Goal: Check status: Check status

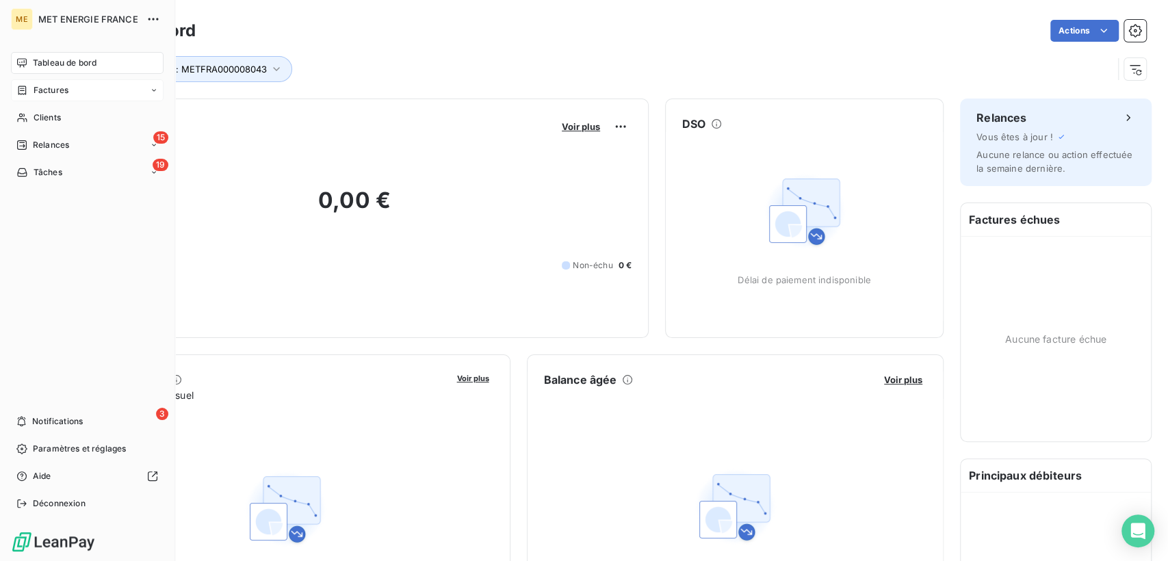
click at [22, 93] on icon at bounding box center [22, 90] width 12 height 11
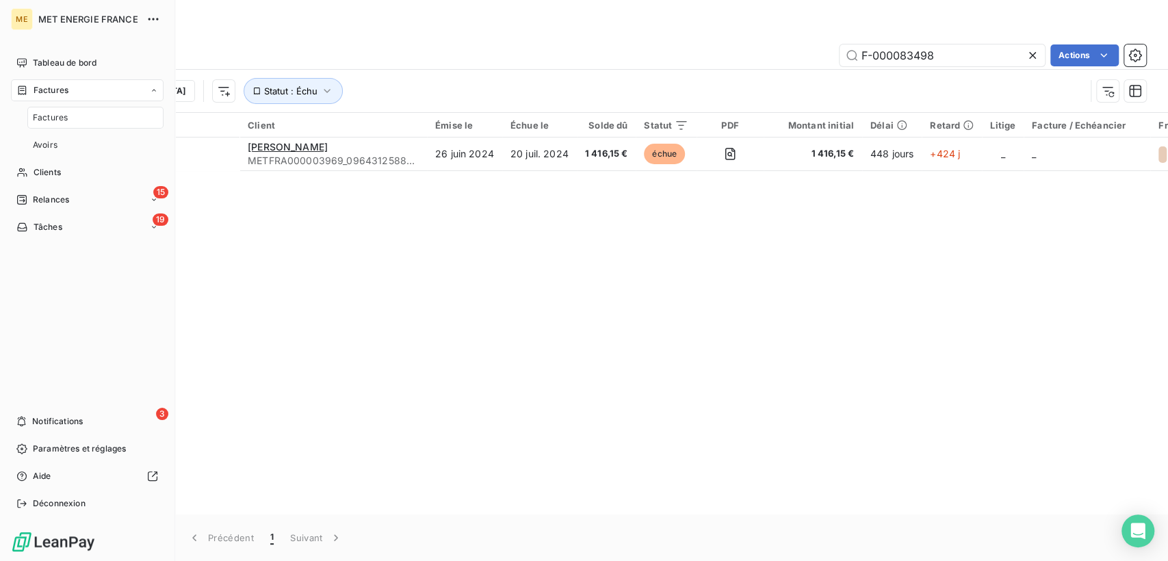
click at [52, 120] on span "Factures" at bounding box center [50, 117] width 35 height 12
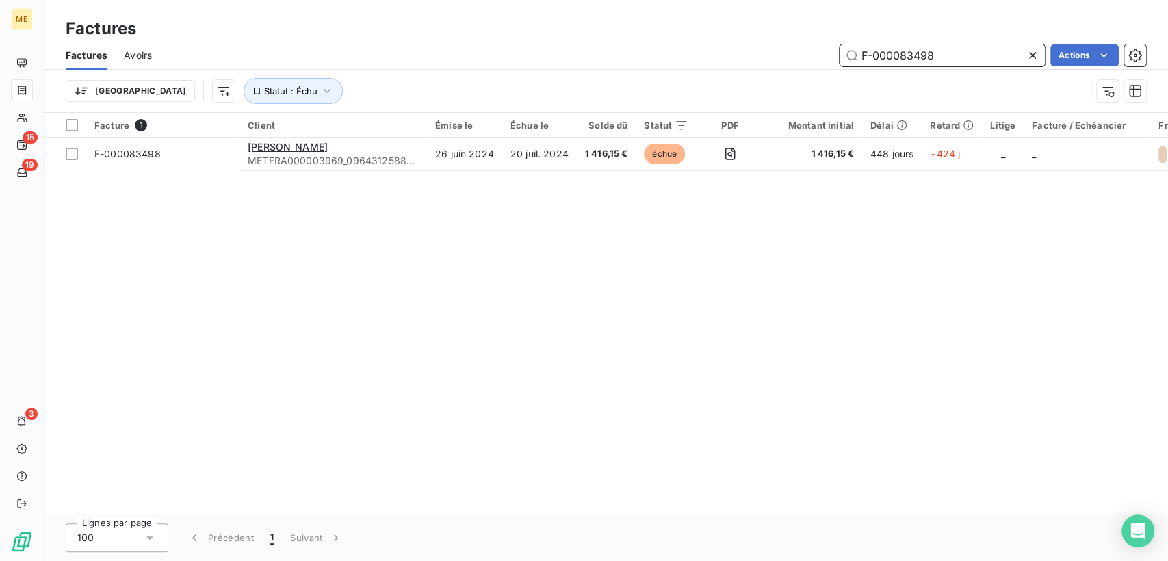
click at [891, 60] on input "F-000083498" at bounding box center [941, 55] width 205 height 22
paste input "240115466"
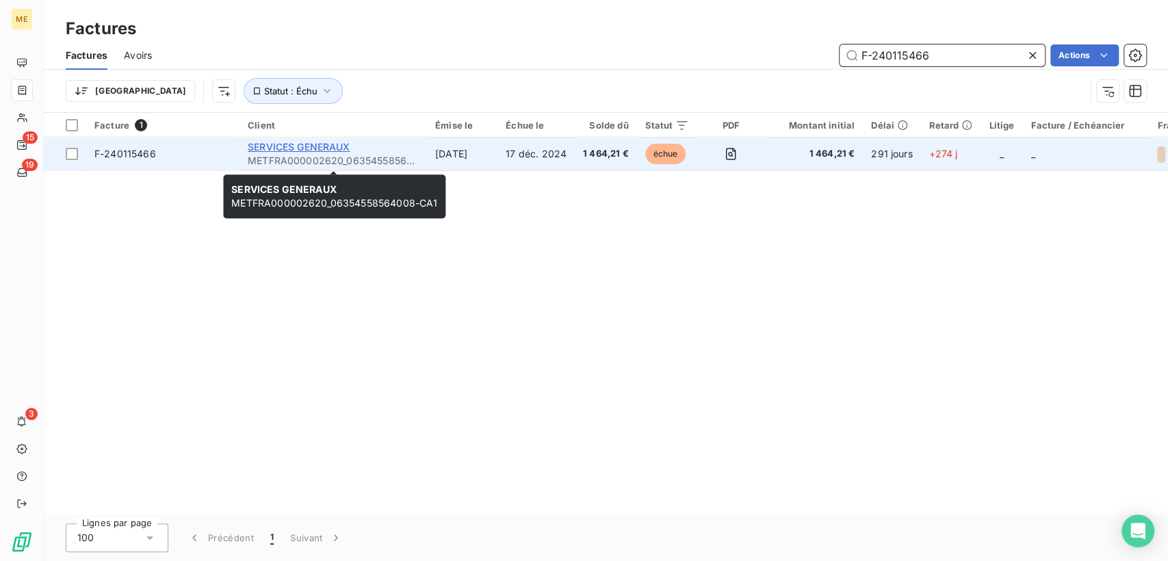
type input "F-240115466"
click at [339, 148] on span "SERVICES GENERAUX" at bounding box center [299, 147] width 103 height 12
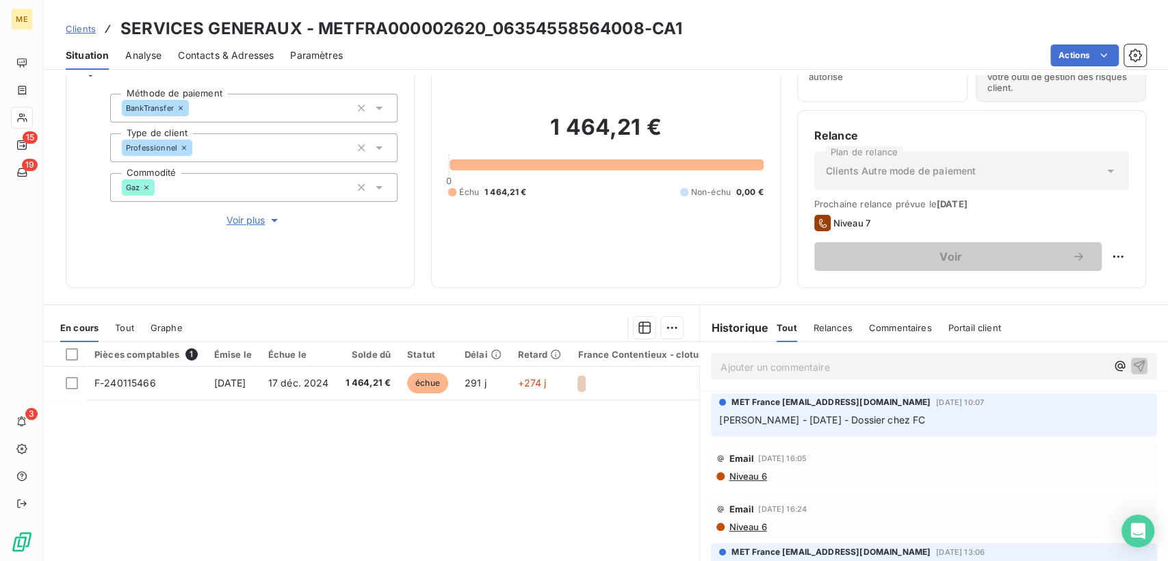
scroll to position [152, 0]
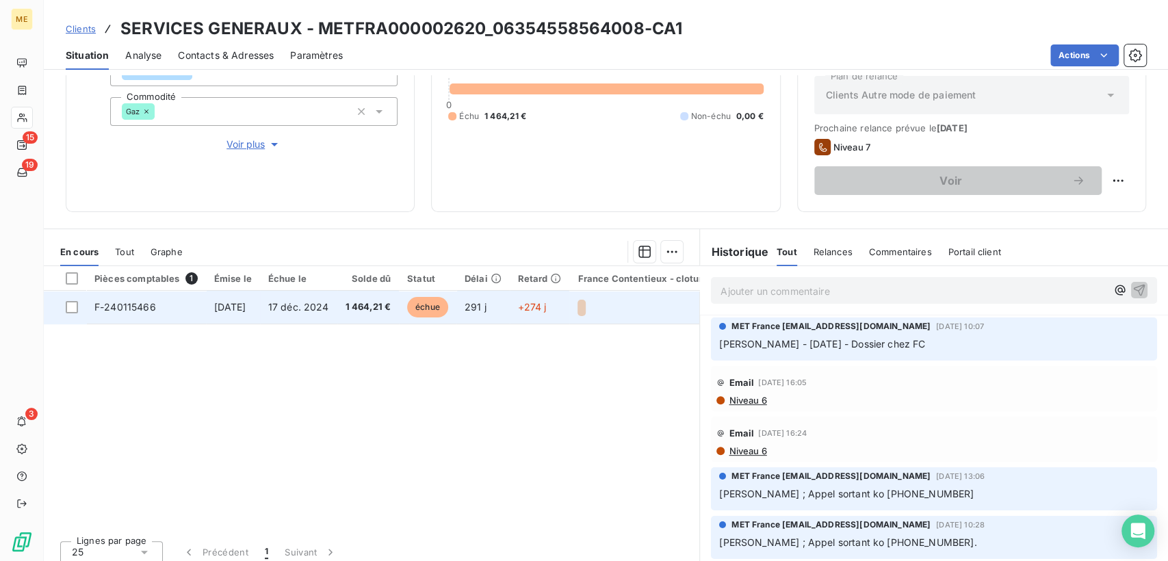
click at [443, 305] on span "échue" at bounding box center [427, 307] width 41 height 21
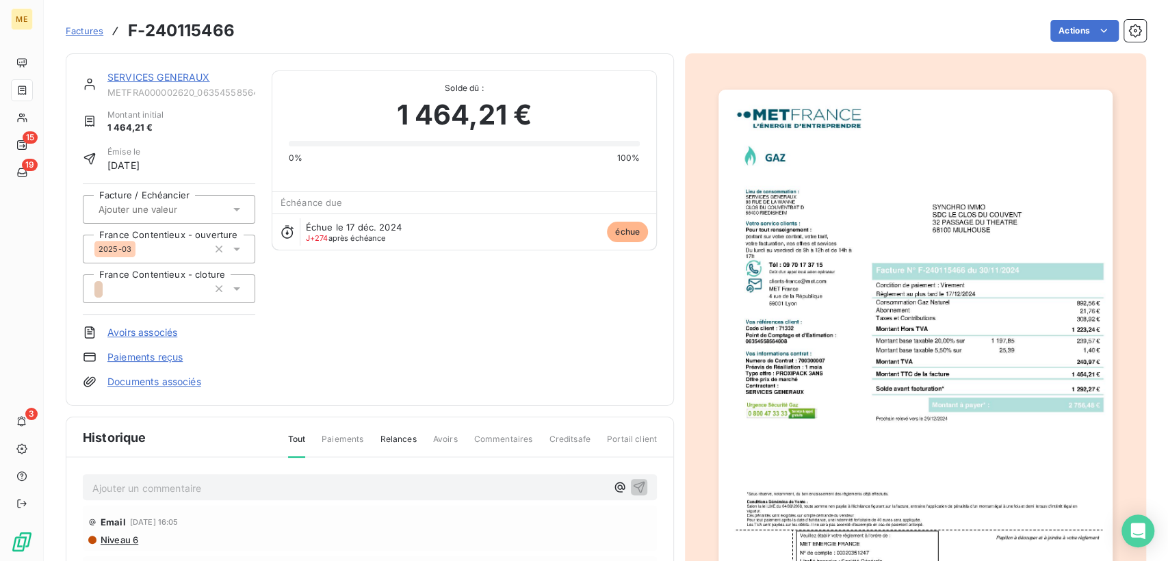
scroll to position [196, 0]
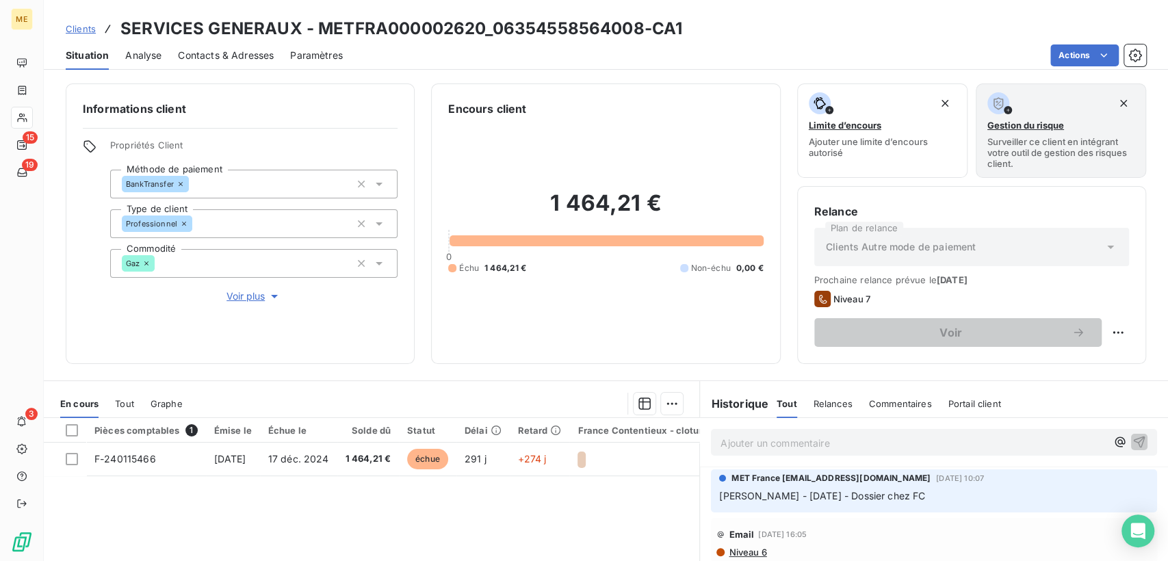
click at [230, 56] on span "Contacts & Adresses" at bounding box center [226, 56] width 96 height 14
